Goal: Check status: Check status

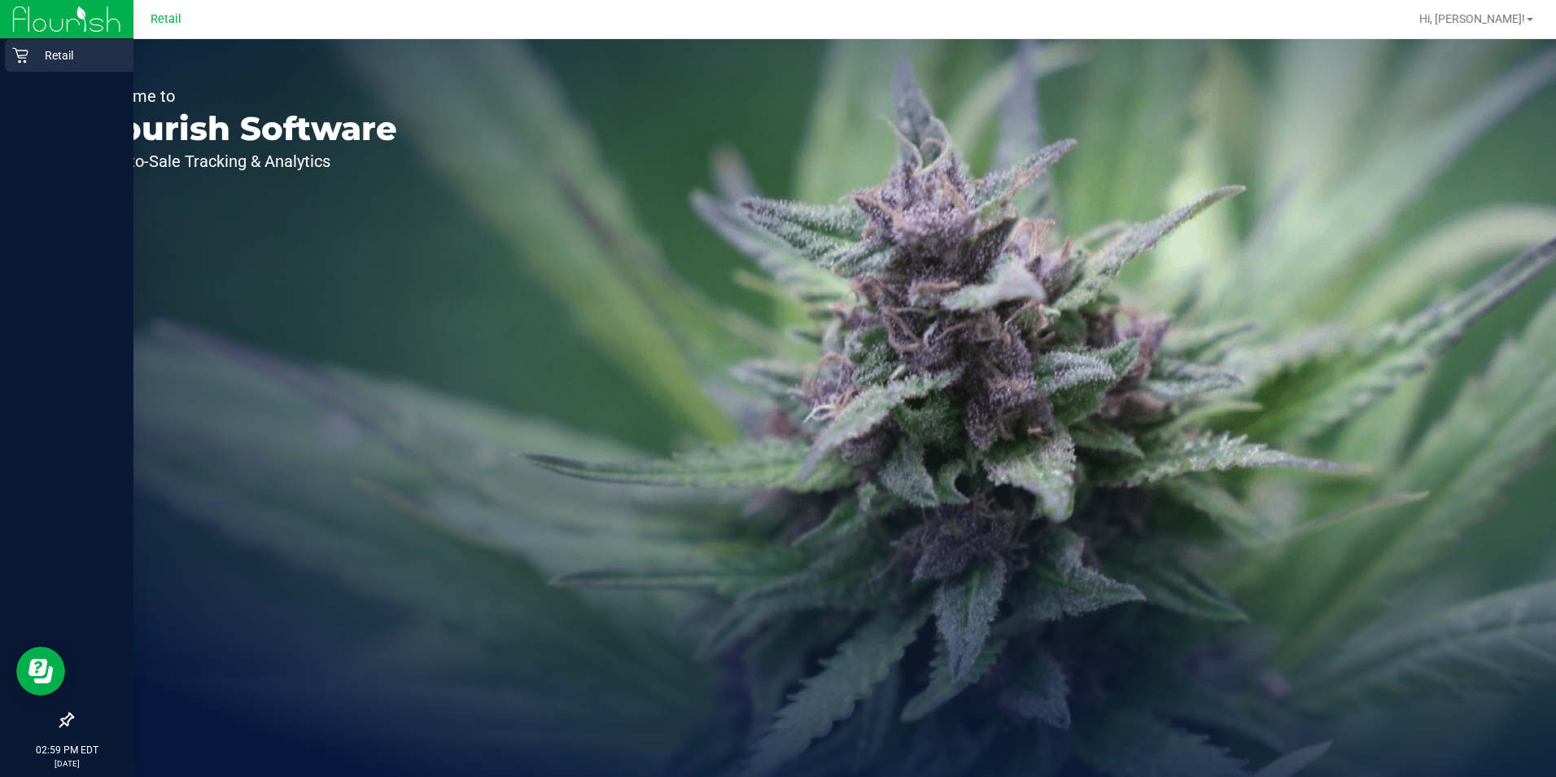
click at [21, 54] on icon at bounding box center [20, 55] width 16 height 16
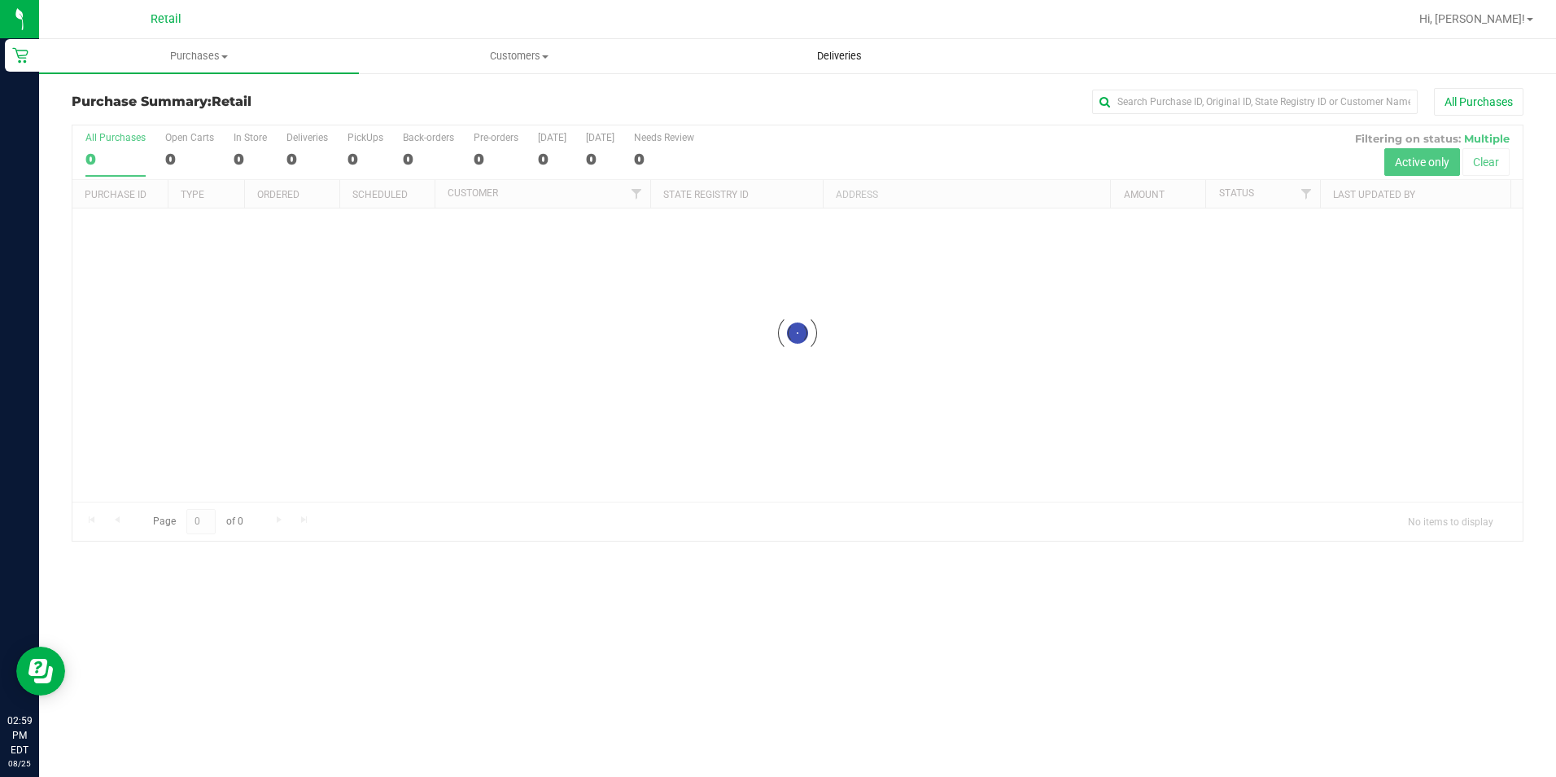
click at [858, 53] on span "Deliveries" at bounding box center [839, 56] width 89 height 15
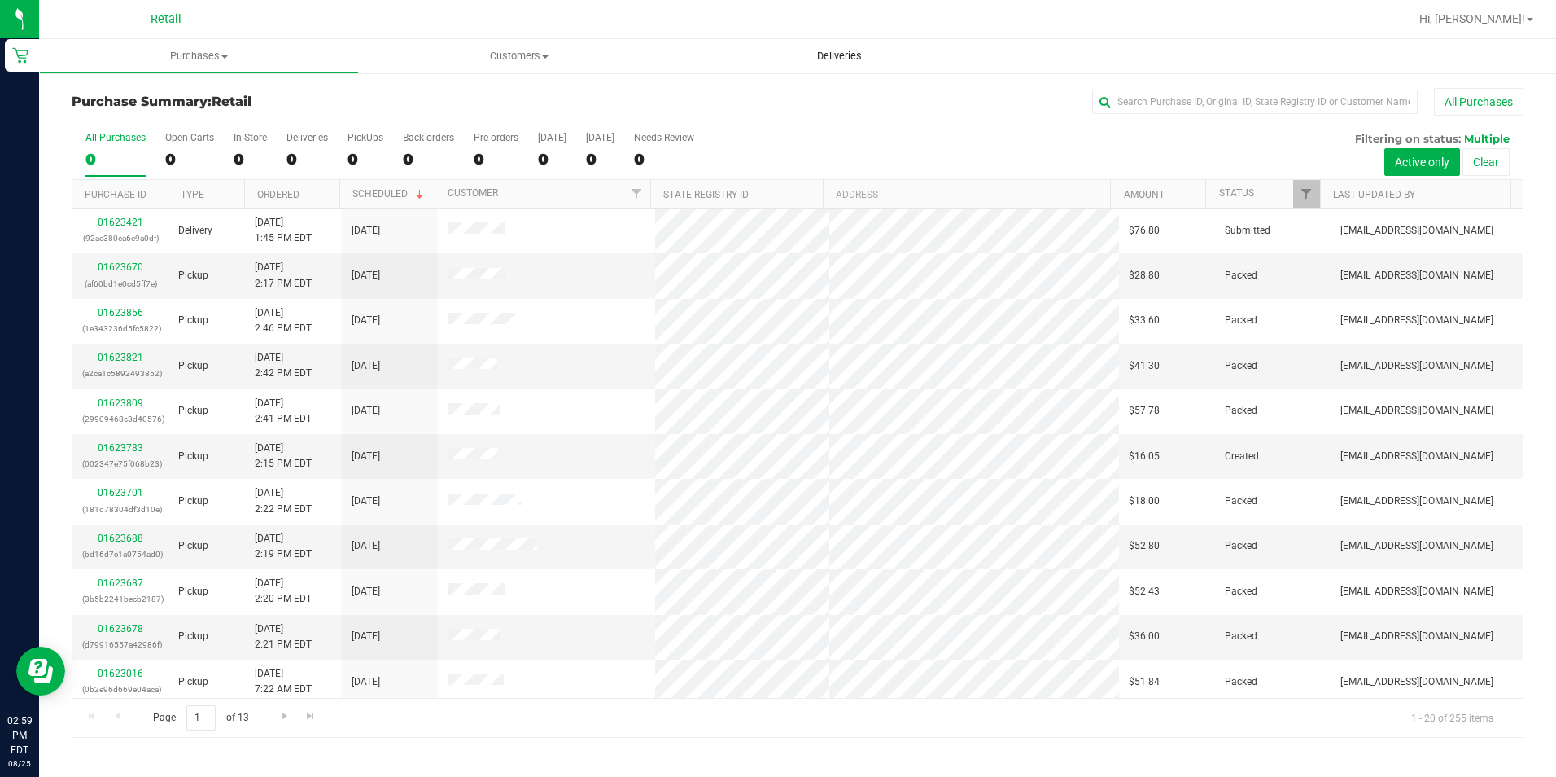
click at [841, 54] on span "Deliveries" at bounding box center [839, 56] width 89 height 15
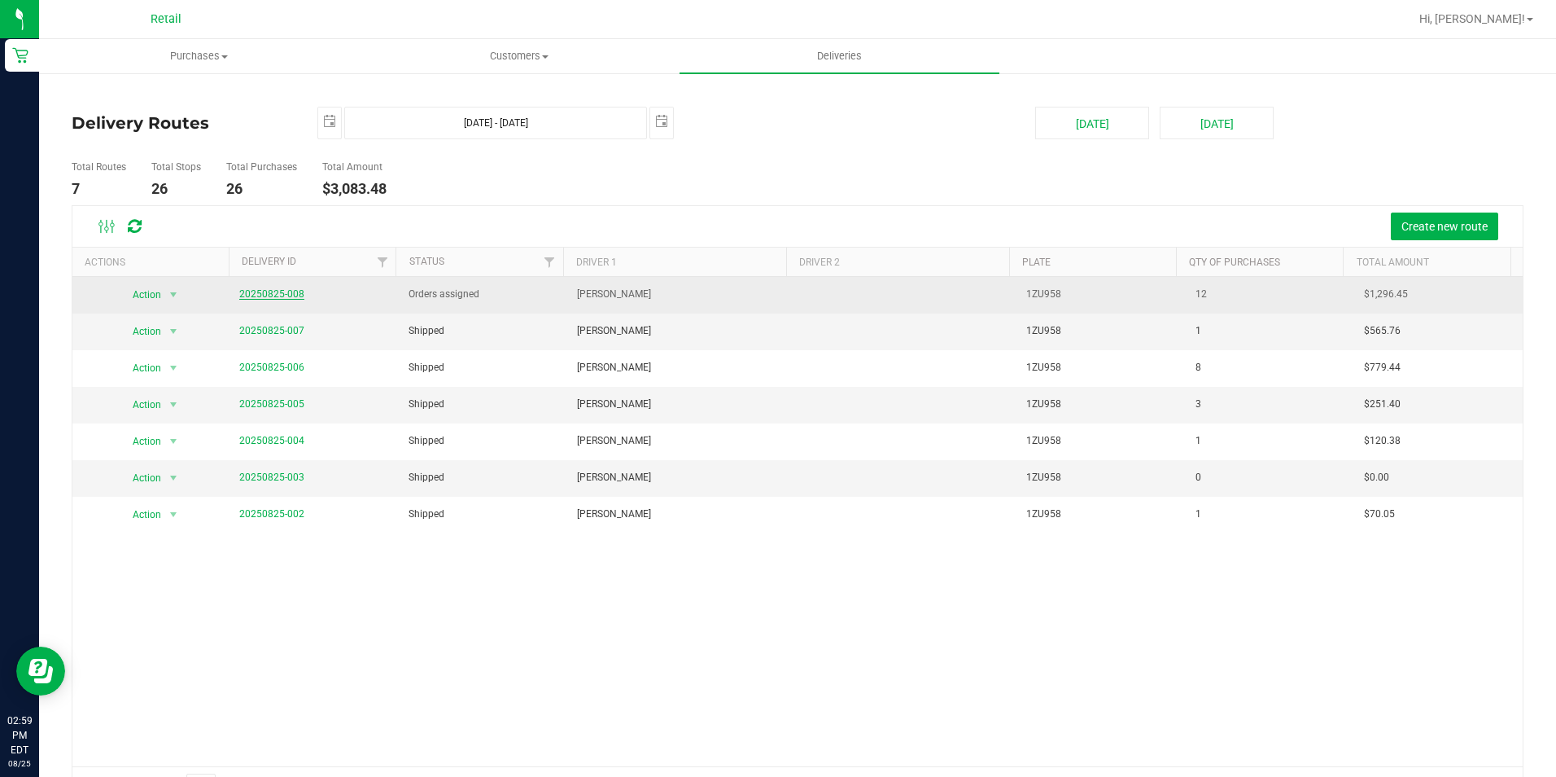
click at [279, 296] on link "20250825-008" at bounding box center [271, 293] width 65 height 11
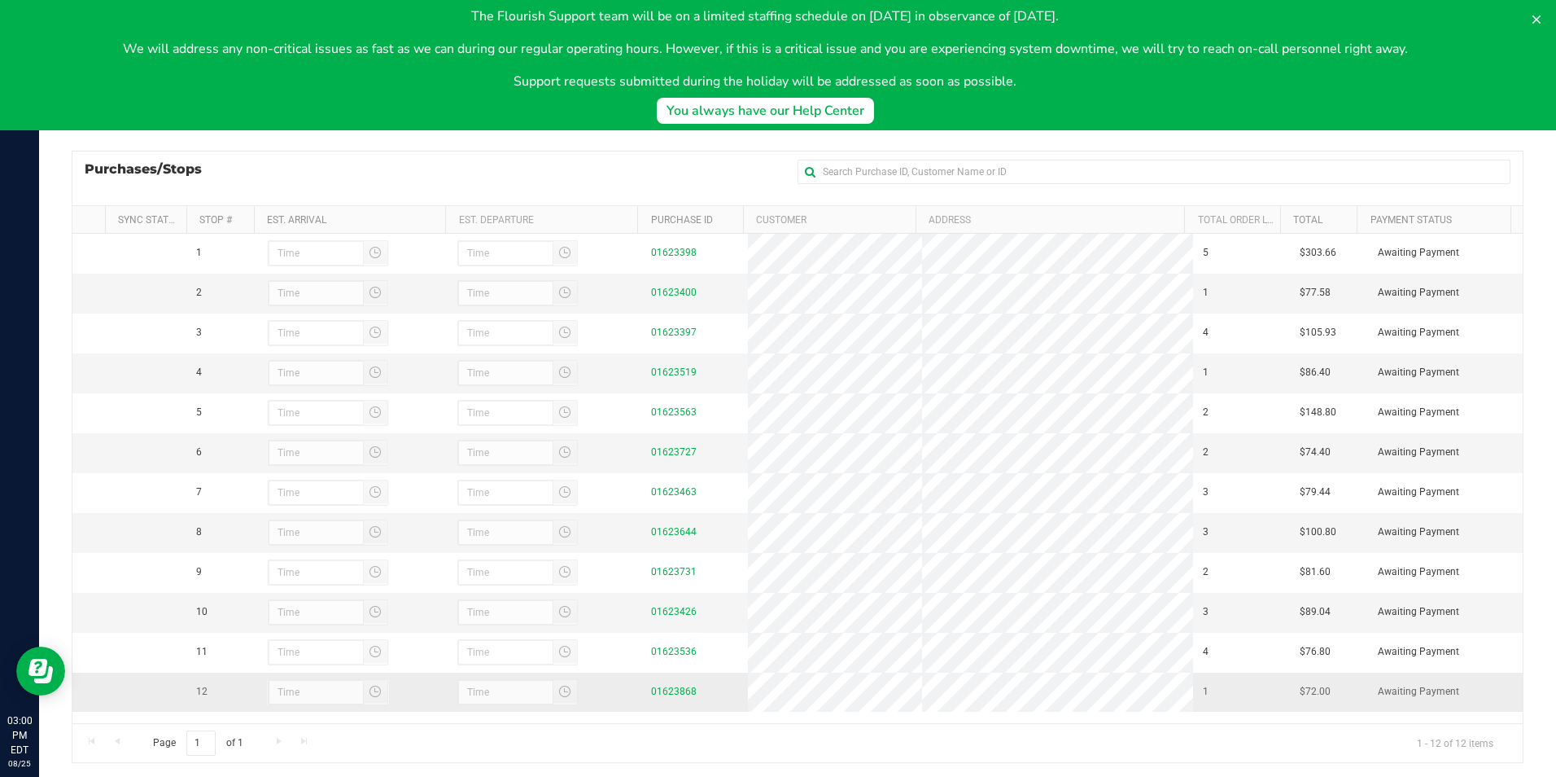
scroll to position [187, 0]
